Goal: Use online tool/utility: Utilize a website feature to perform a specific function

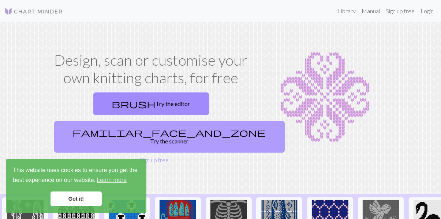
click at [220, 121] on link "familiar_face_and_zone Try the scanner" at bounding box center [169, 136] width 231 height 31
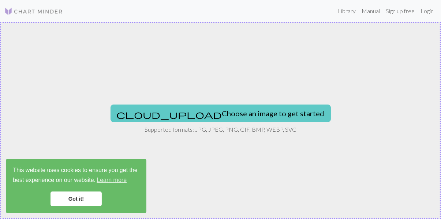
click at [272, 115] on button "cloud_upload Choose an image to get started" at bounding box center [221, 113] width 220 height 18
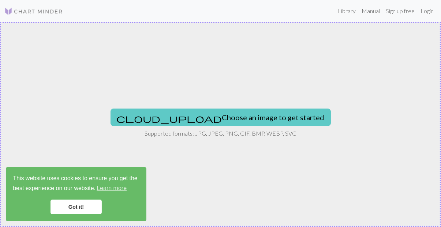
type input "C:\fakepath\images.jpeg"
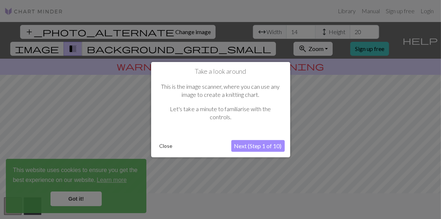
click at [164, 146] on button "Close" at bounding box center [166, 145] width 19 height 11
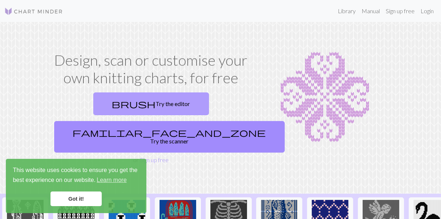
click at [112, 105] on span "brush" at bounding box center [134, 103] width 44 height 10
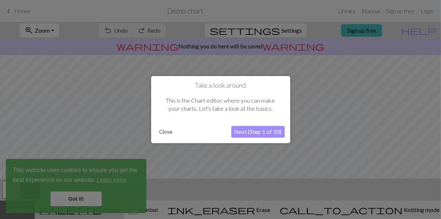
click at [167, 132] on button "Close" at bounding box center [166, 131] width 19 height 11
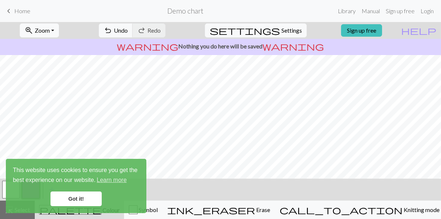
click at [71, 199] on link "Got it!" at bounding box center [76, 198] width 51 height 15
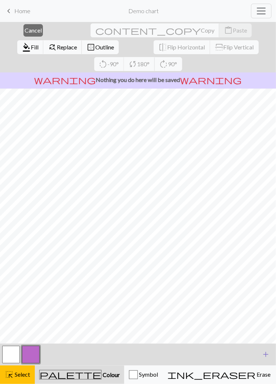
click at [267, 218] on span "add" at bounding box center [265, 355] width 9 height 10
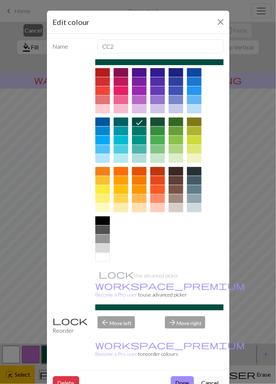
click at [254, 218] on div "Edit colour Name CC2 Use advanced picker workspace_premium Become a Pro user to…" at bounding box center [138, 192] width 276 height 384
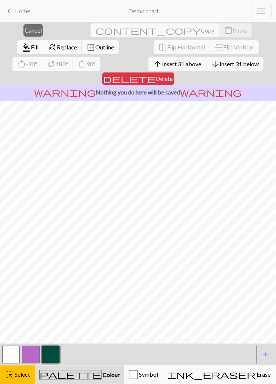
click at [9, 218] on button "button" at bounding box center [11, 355] width 18 height 18
click at [44, 40] on button "format_color_fill Fill" at bounding box center [30, 47] width 26 height 14
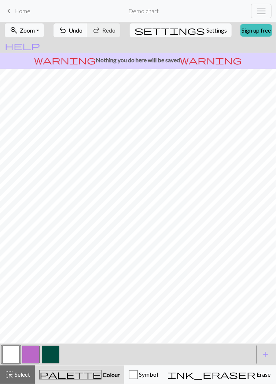
click at [31, 218] on button "button" at bounding box center [31, 355] width 18 height 18
click at [33, 218] on button "button" at bounding box center [31, 355] width 18 height 18
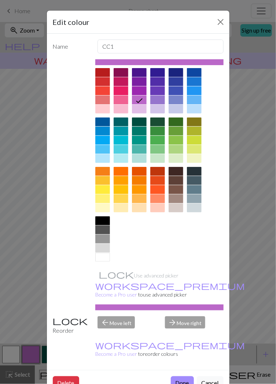
click at [104, 71] on div at bounding box center [102, 72] width 15 height 9
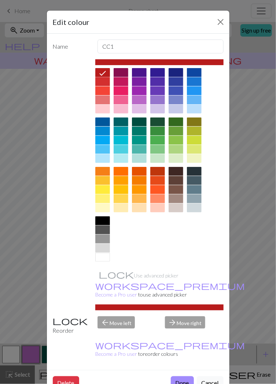
click at [176, 218] on button "Done" at bounding box center [182, 383] width 23 height 14
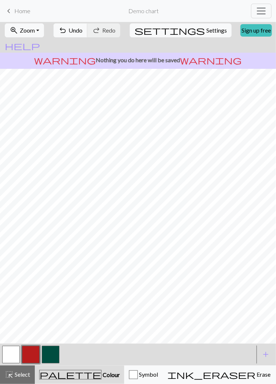
click at [8, 218] on button "button" at bounding box center [11, 355] width 18 height 18
click at [36, 218] on button "button" at bounding box center [31, 355] width 18 height 18
click at [17, 218] on button "button" at bounding box center [11, 355] width 18 height 18
click at [30, 218] on button "button" at bounding box center [31, 355] width 18 height 18
click at [14, 218] on button "button" at bounding box center [11, 355] width 18 height 18
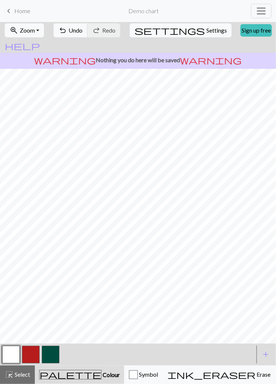
click at [31, 218] on button "button" at bounding box center [31, 355] width 18 height 18
click at [15, 218] on button "button" at bounding box center [11, 355] width 18 height 18
click at [33, 218] on button "button" at bounding box center [31, 355] width 18 height 18
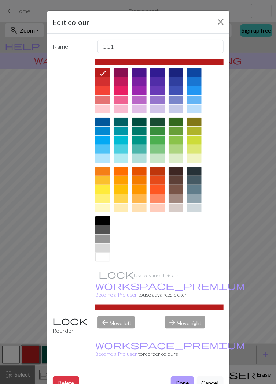
click at [183, 218] on button "Done" at bounding box center [182, 383] width 23 height 14
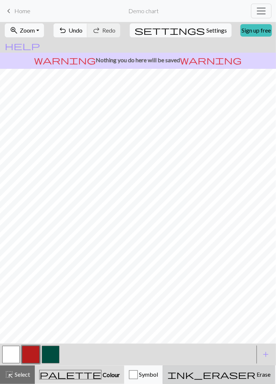
click at [255, 218] on span "Erase" at bounding box center [262, 374] width 15 height 7
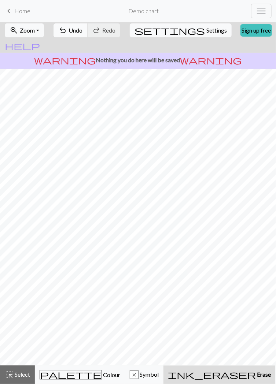
click at [82, 31] on span "Undo" at bounding box center [75, 30] width 14 height 7
click at [82, 30] on span "Undo" at bounding box center [75, 30] width 14 height 7
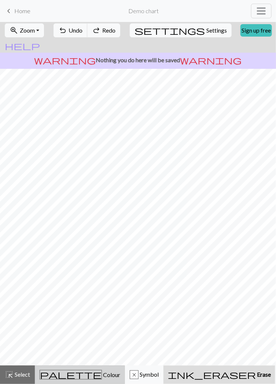
click at [59, 218] on span "palette" at bounding box center [70, 375] width 61 height 10
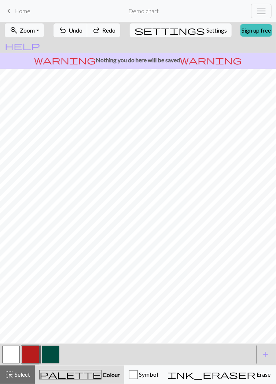
click at [3, 218] on button "button" at bounding box center [11, 355] width 18 height 18
click at [27, 218] on button "button" at bounding box center [31, 355] width 18 height 18
click at [16, 218] on button "button" at bounding box center [11, 355] width 18 height 18
click at [34, 218] on button "button" at bounding box center [31, 355] width 18 height 18
click at [15, 218] on button "button" at bounding box center [11, 355] width 18 height 18
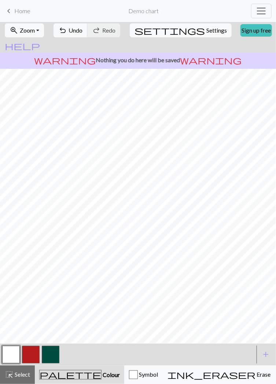
click at [32, 218] on button "button" at bounding box center [31, 355] width 18 height 18
